Goal: Find specific page/section: Find specific page/section

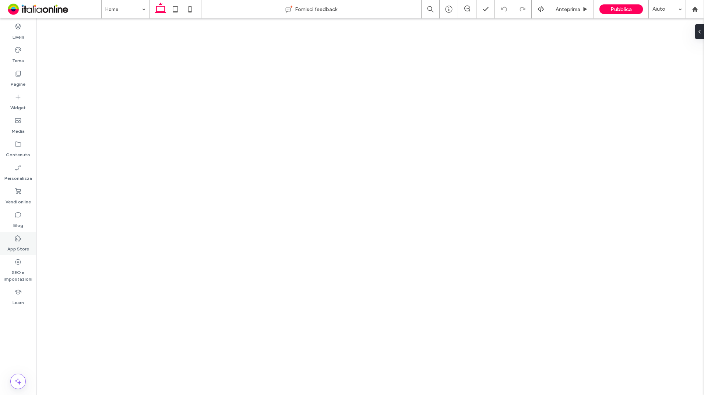
click at [23, 242] on div "App Store" at bounding box center [18, 244] width 36 height 24
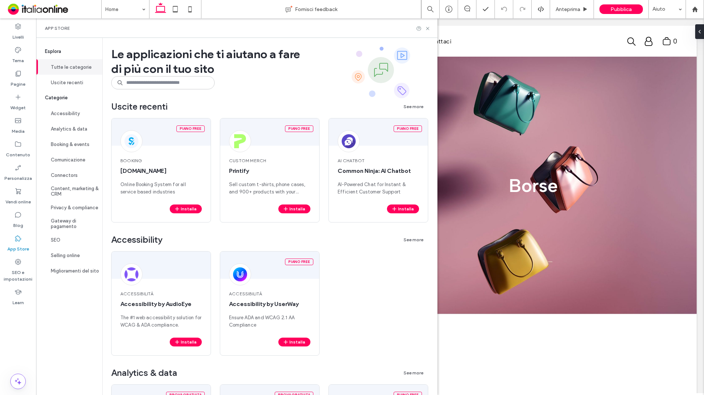
click at [20, 250] on label "App Store" at bounding box center [18, 247] width 22 height 10
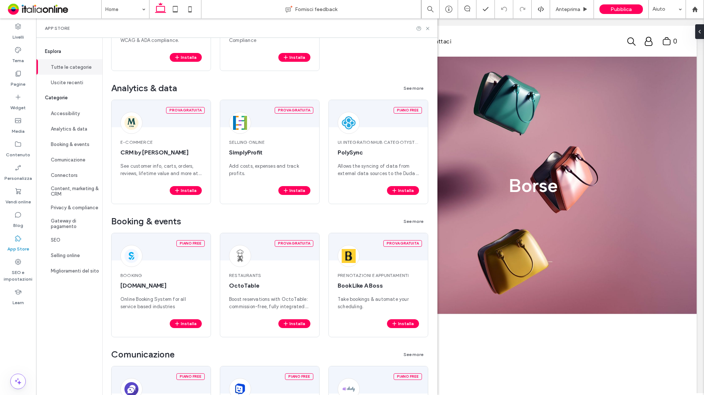
scroll to position [294, 0]
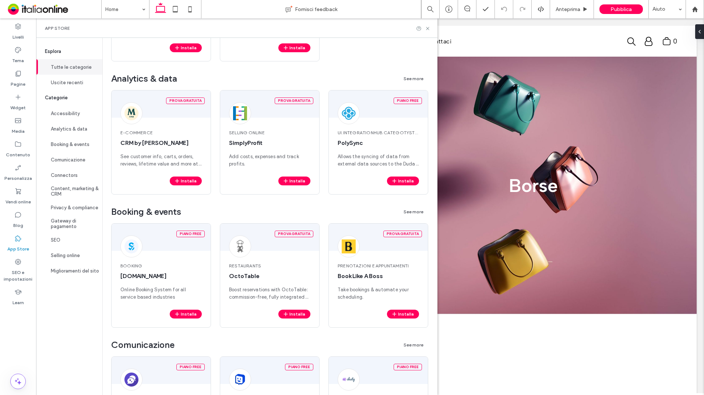
click at [432, 24] on div "App Store" at bounding box center [236, 28] width 401 height 20
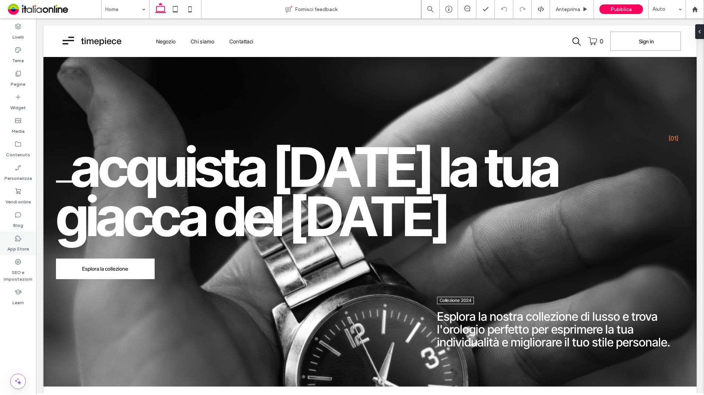
click at [23, 244] on label "App Store" at bounding box center [18, 247] width 22 height 10
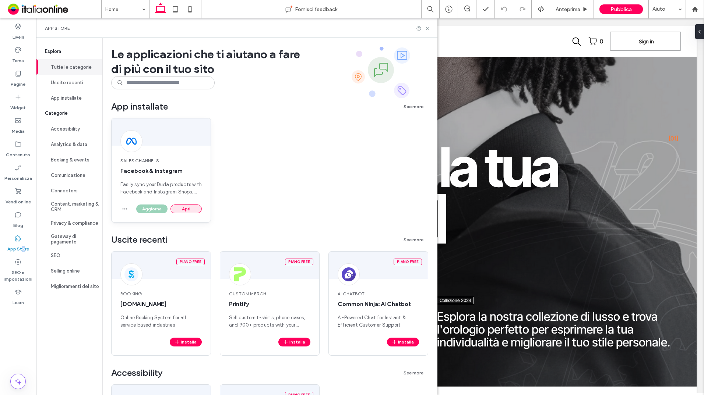
click at [185, 209] on button "Apri" at bounding box center [185, 209] width 31 height 9
